Goal: Information Seeking & Learning: Learn about a topic

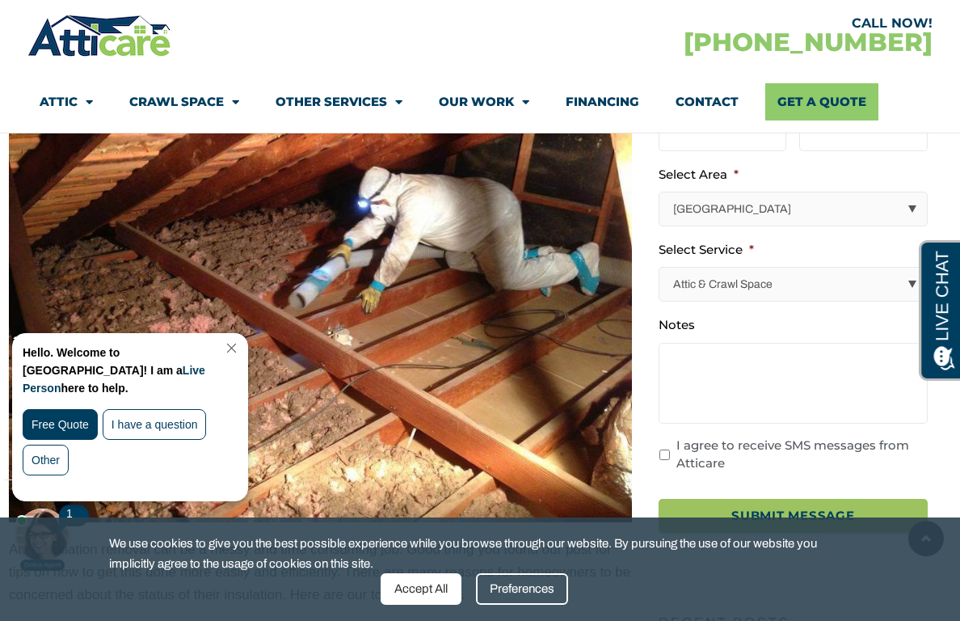
click at [247, 341] on div "Hello. Welcome to Atticare! I am a Live Person here to help. Free Quote I have …" at bounding box center [130, 417] width 234 height 167
click at [241, 342] on link "Close Chat" at bounding box center [230, 348] width 22 height 12
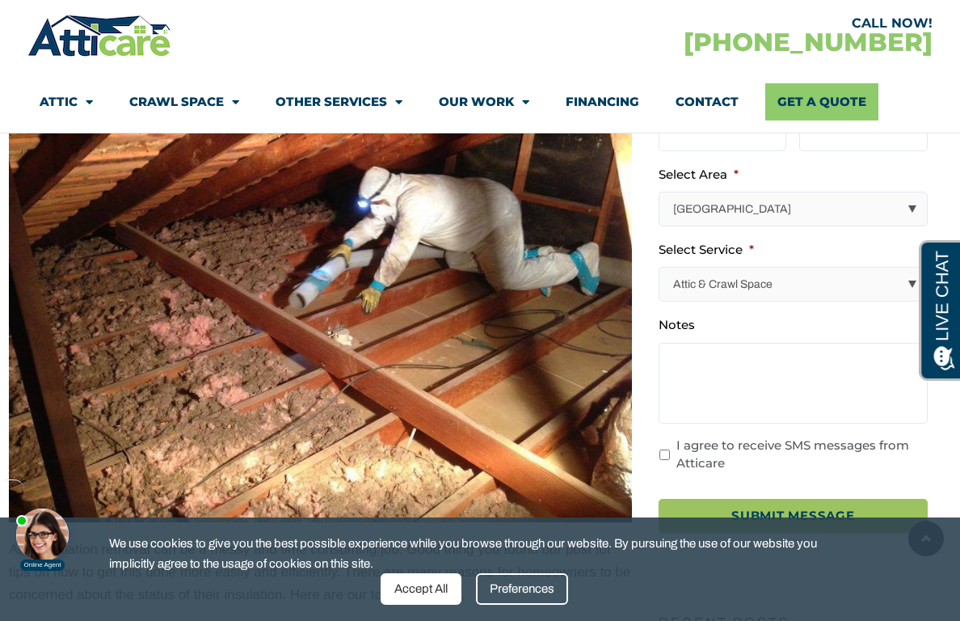
click at [247, 418] on img at bounding box center [320, 288] width 623 height 467
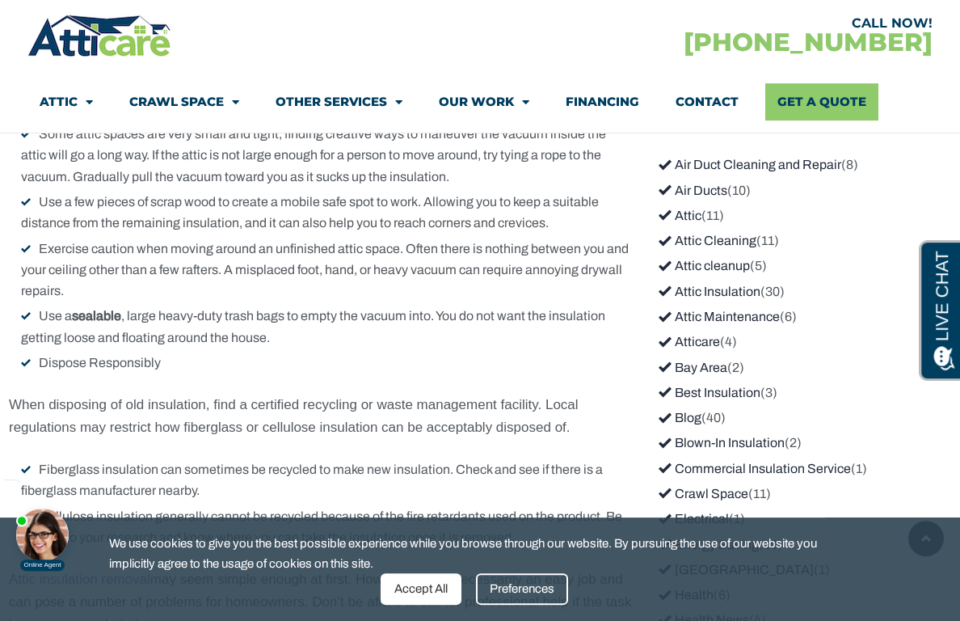
scroll to position [1676, 0]
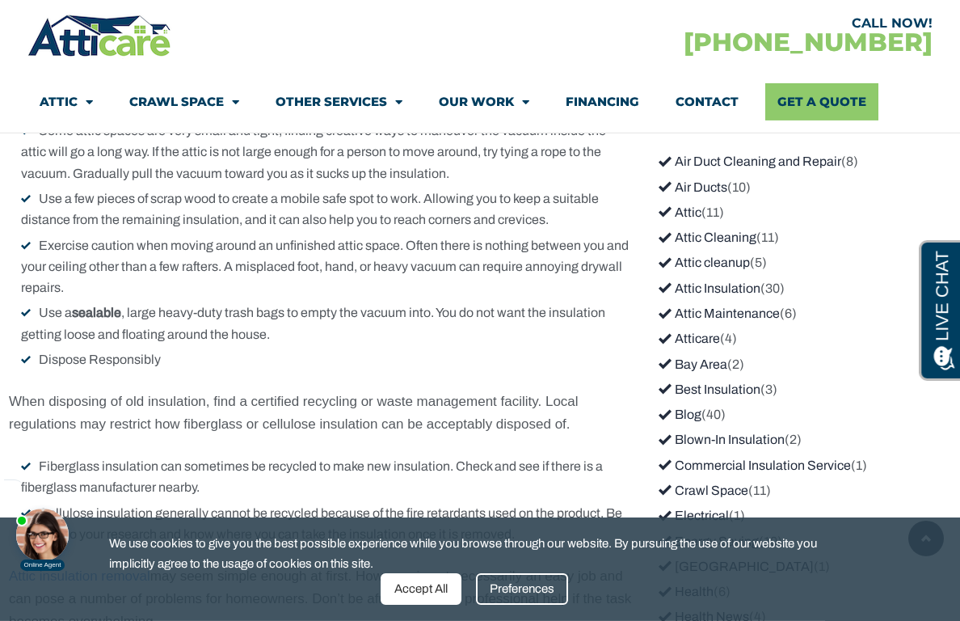
click at [757, 281] on link "Attic Insulation" at bounding box center [710, 288] width 102 height 14
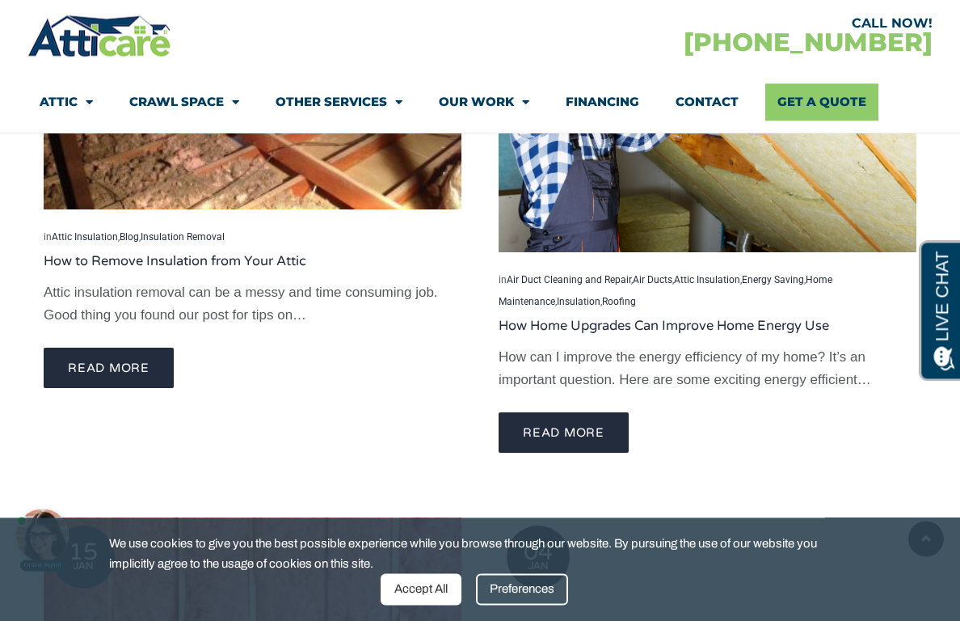
scroll to position [1823, 0]
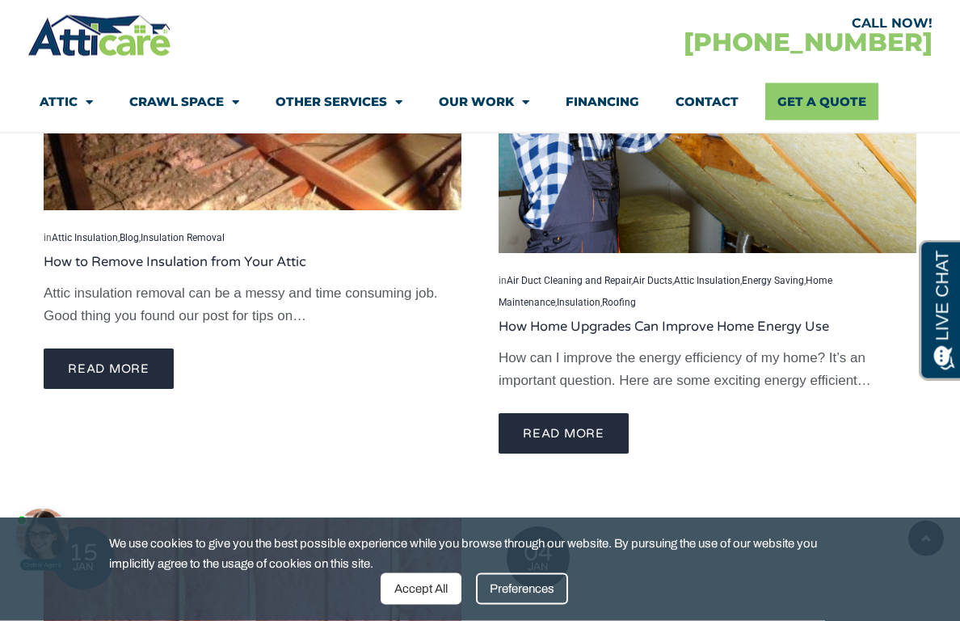
click at [512, 593] on div "Preferences" at bounding box center [522, 589] width 92 height 32
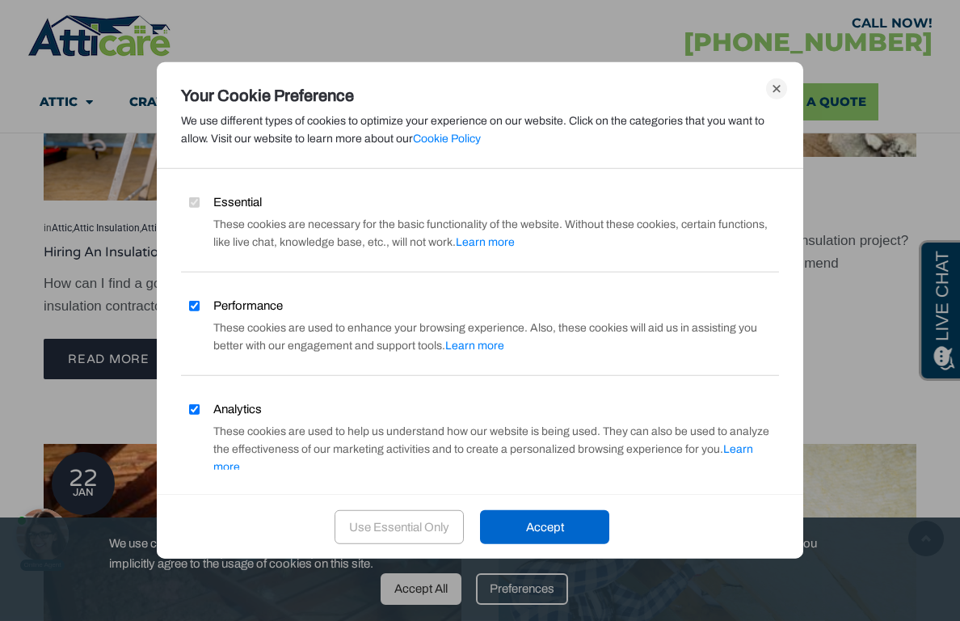
scroll to position [1326, 0]
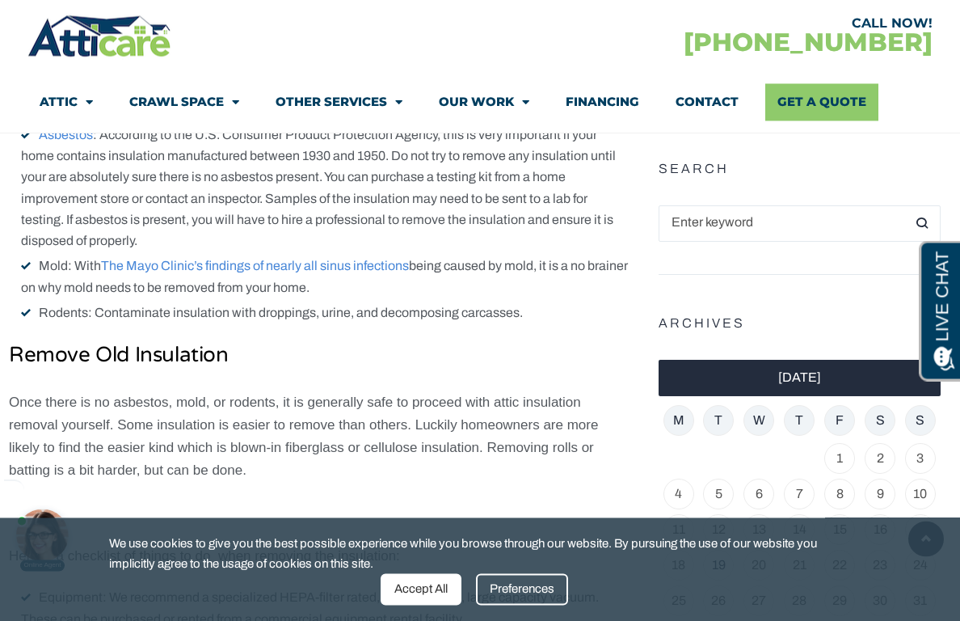
scroll to position [1068, 0]
